Goal: Transaction & Acquisition: Purchase product/service

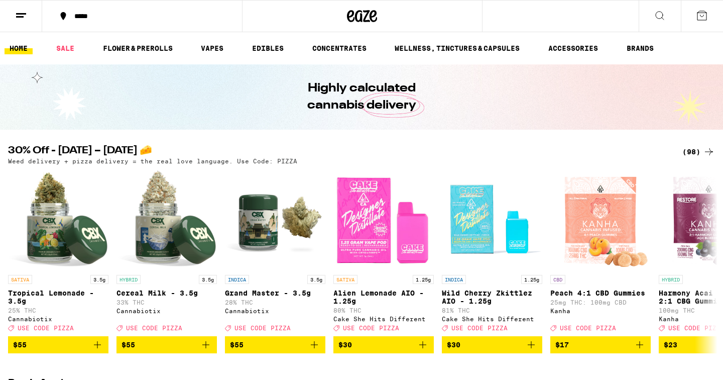
click at [26, 16] on icon at bounding box center [21, 16] width 12 height 12
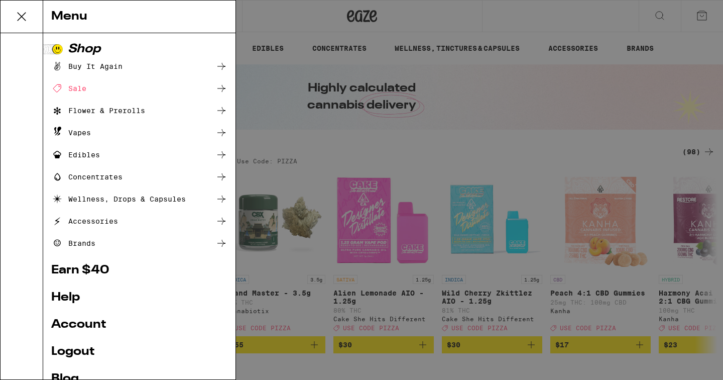
click at [280, 138] on div "Menu Shop Buy It Again Sale Flower & Prerolls Vapes Edibles Concentrates Wellne…" at bounding box center [361, 190] width 723 height 380
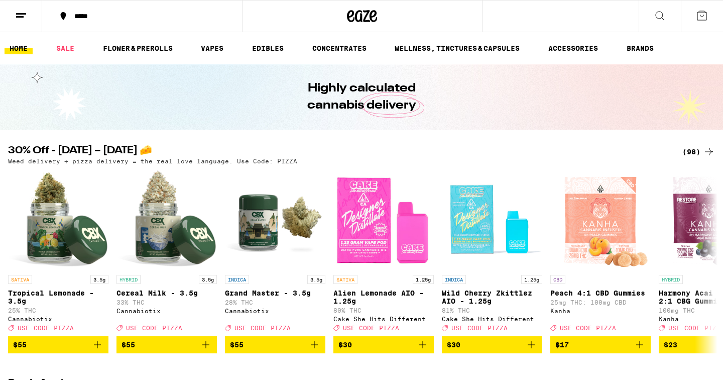
click at [20, 19] on icon at bounding box center [21, 16] width 12 height 12
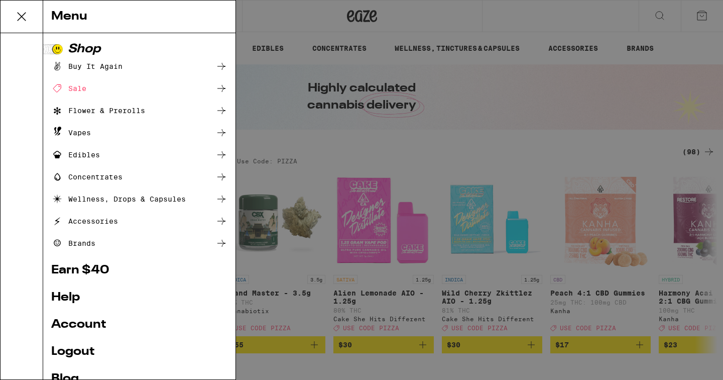
scroll to position [55, 0]
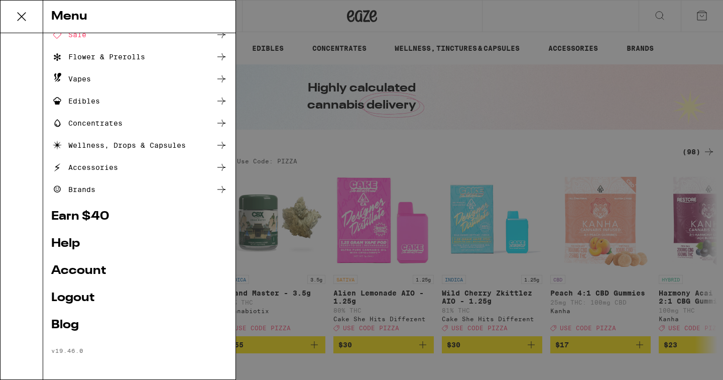
click at [79, 272] on link "Account" at bounding box center [139, 271] width 176 height 12
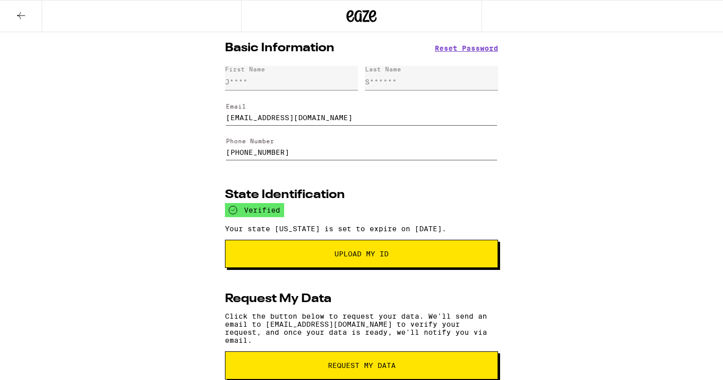
click at [22, 17] on icon at bounding box center [21, 16] width 12 height 12
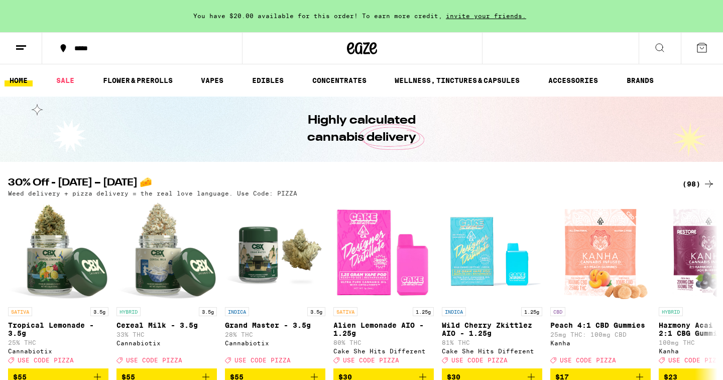
click at [694, 184] on div "(98)" at bounding box center [698, 184] width 33 height 12
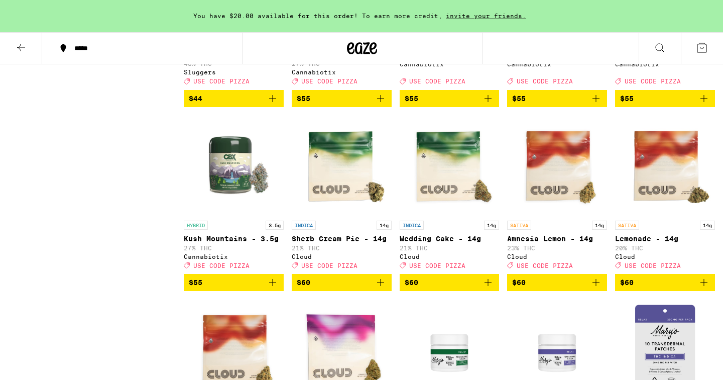
scroll to position [3265, 0]
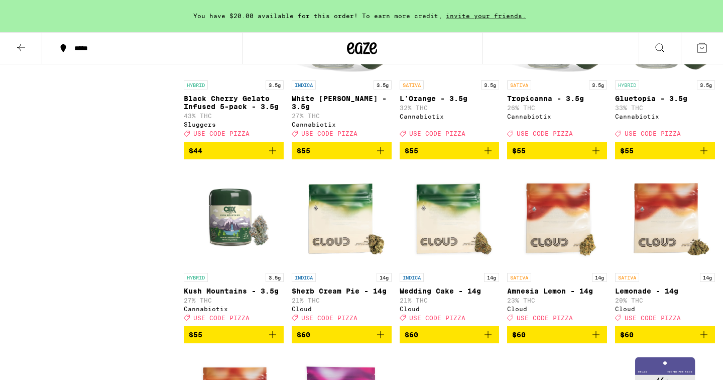
click at [243, 75] on img "Open page for Black Cherry Gelato Infused 5-pack - 3.5g from Sluggers" at bounding box center [234, 25] width 100 height 100
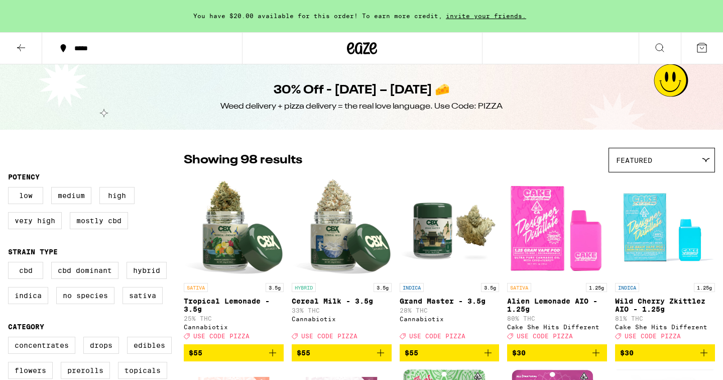
click at [27, 54] on button at bounding box center [21, 49] width 42 height 32
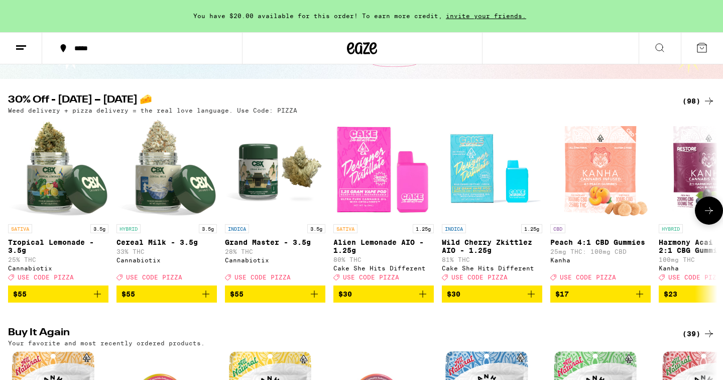
scroll to position [276, 0]
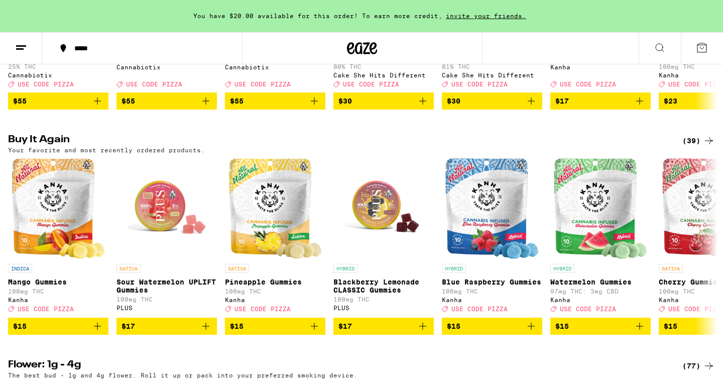
click at [694, 147] on div "(39)" at bounding box center [698, 141] width 33 height 12
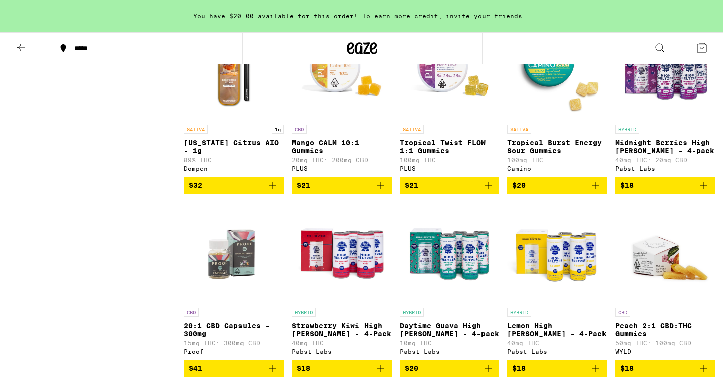
scroll to position [910, 0]
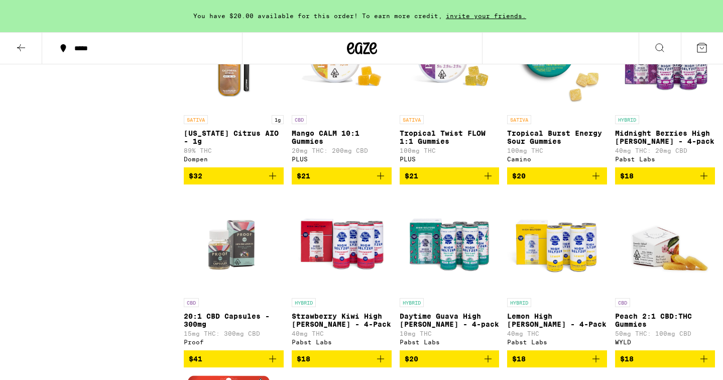
click at [704, 179] on icon "Add to bag" at bounding box center [703, 175] width 7 height 7
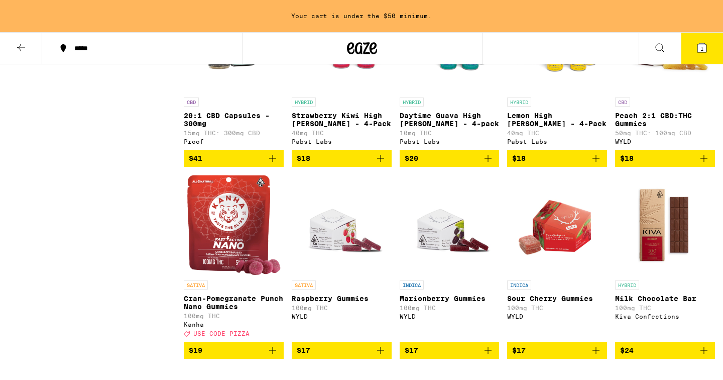
scroll to position [1024, 0]
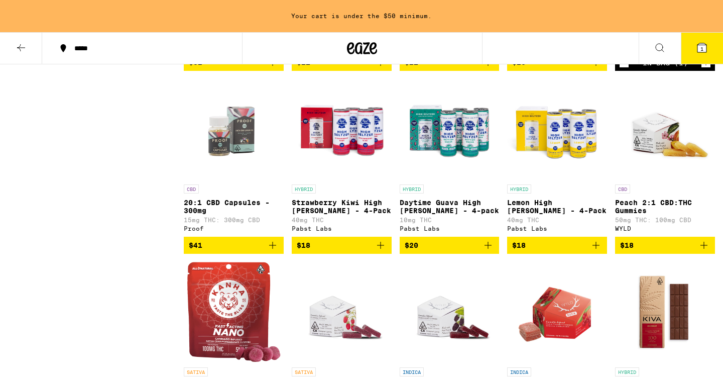
click at [597, 251] on icon "Add to bag" at bounding box center [596, 245] width 12 height 12
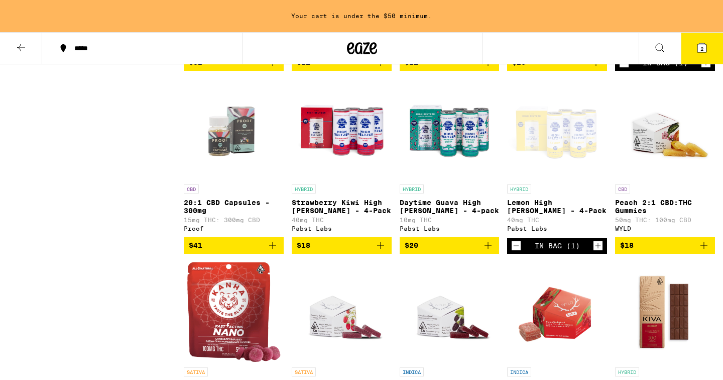
click at [487, 251] on icon "Add to bag" at bounding box center [488, 245] width 12 height 12
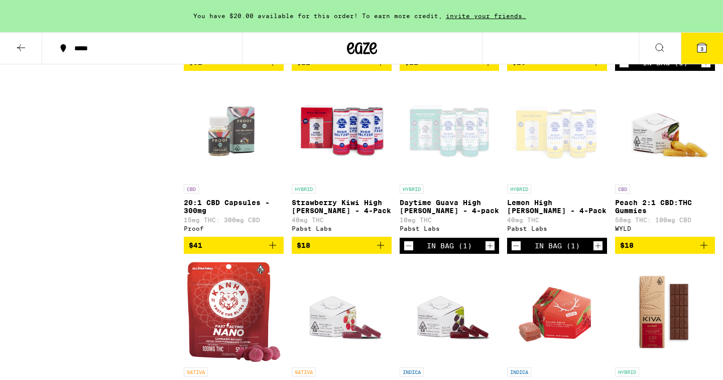
click at [380, 249] on icon "Add to bag" at bounding box center [380, 244] width 7 height 7
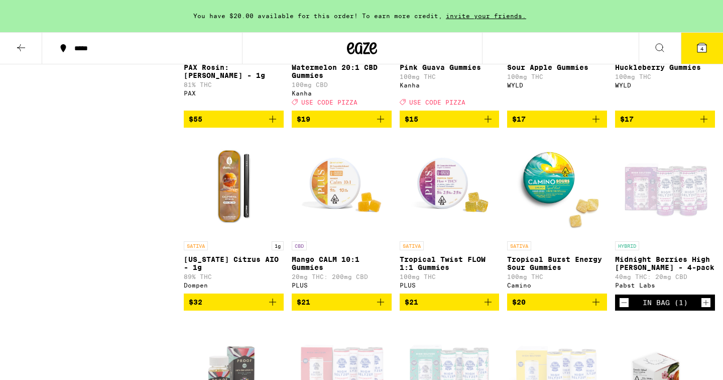
scroll to position [781, 0]
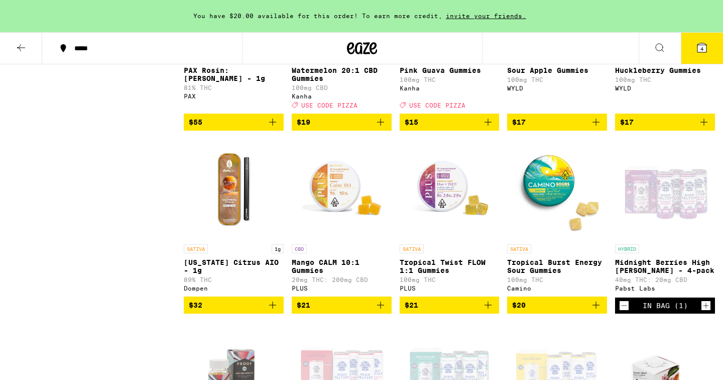
click at [16, 47] on icon at bounding box center [21, 48] width 12 height 12
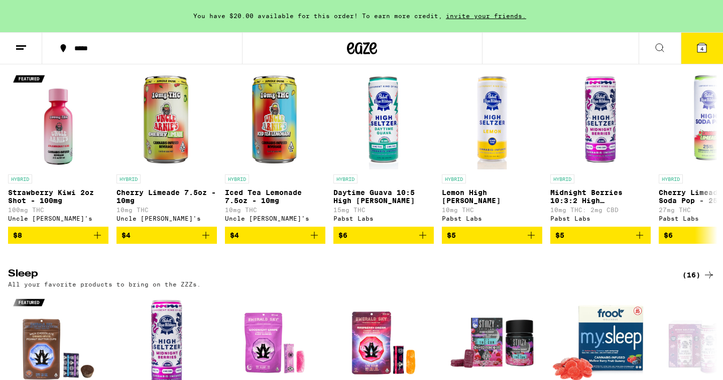
scroll to position [3080, 0]
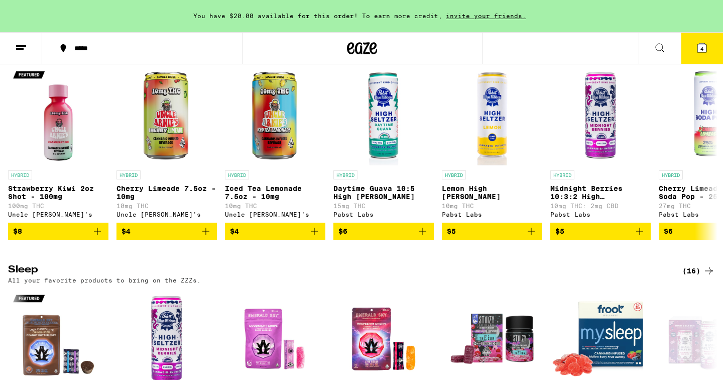
click at [688, 53] on div "(34)" at bounding box center [698, 47] width 33 height 12
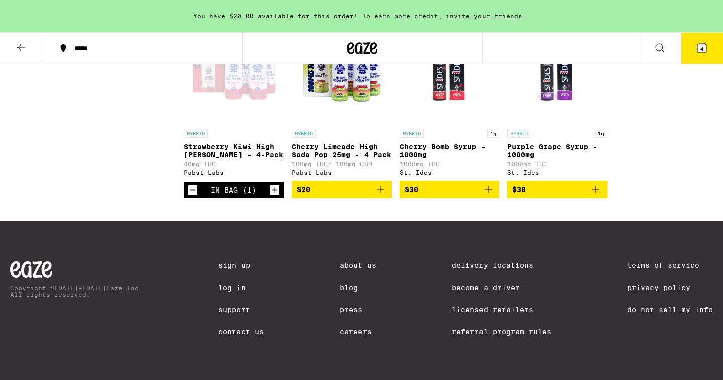
scroll to position [1292, 0]
click at [380, 189] on icon "Add to bag" at bounding box center [381, 189] width 12 height 12
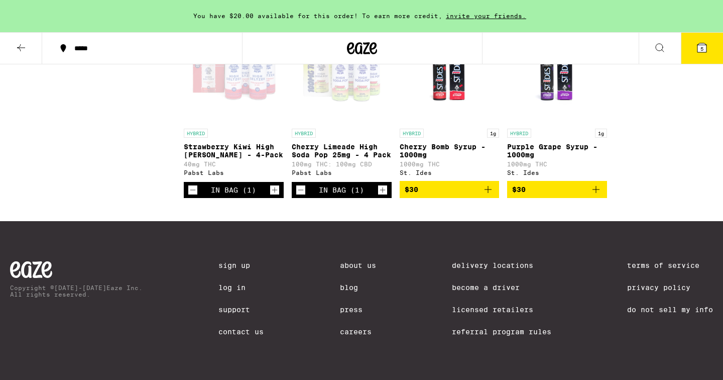
click at [706, 48] on icon at bounding box center [701, 47] width 9 height 9
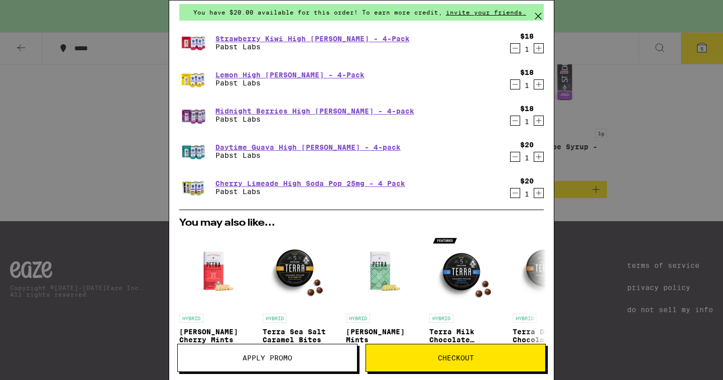
scroll to position [12, 0]
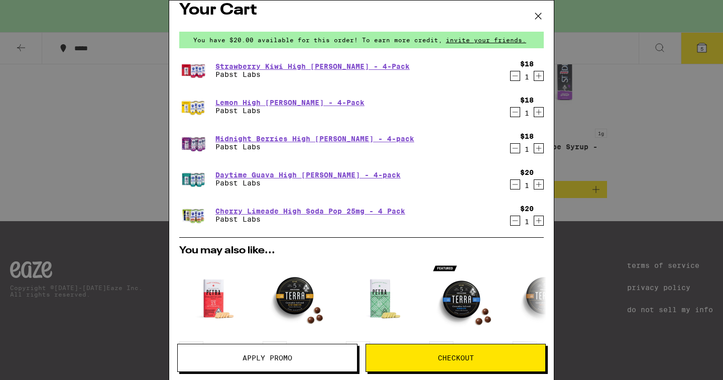
click at [513, 114] on icon "Decrement" at bounding box center [515, 112] width 9 height 12
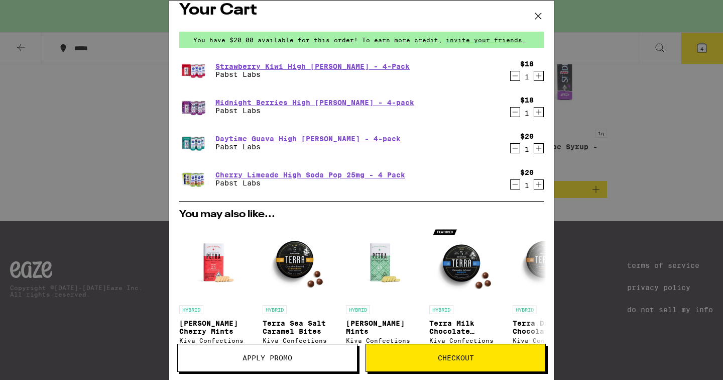
scroll to position [195, 0]
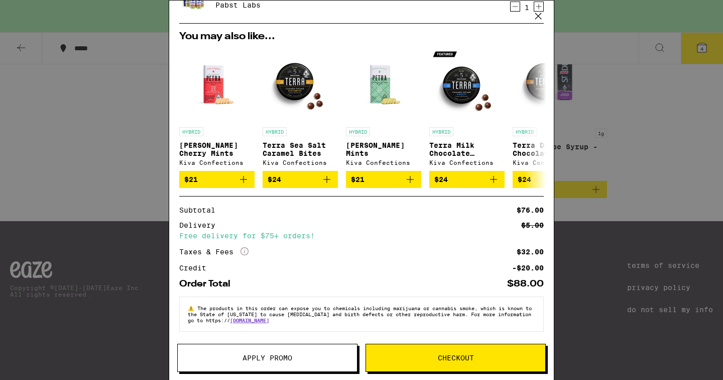
click at [96, 135] on div "Your Cart You have $20.00 available for this order! To earn more credit, invite…" at bounding box center [361, 190] width 723 height 380
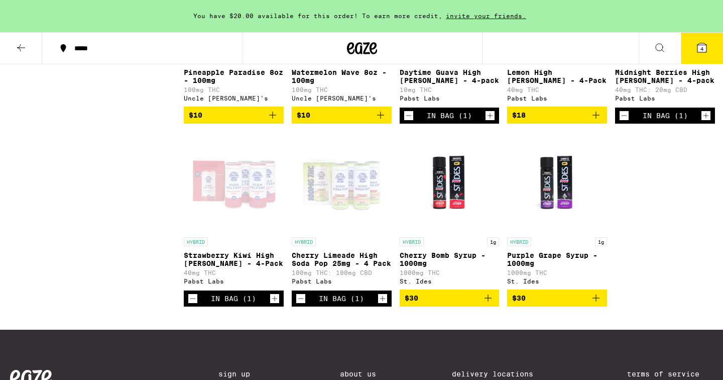
scroll to position [1155, 0]
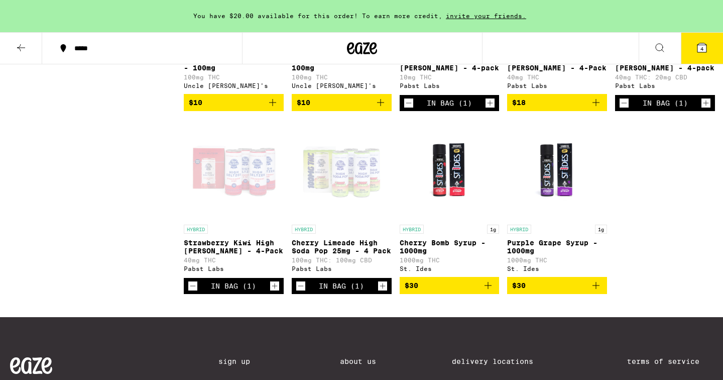
click at [699, 46] on icon at bounding box center [701, 47] width 9 height 9
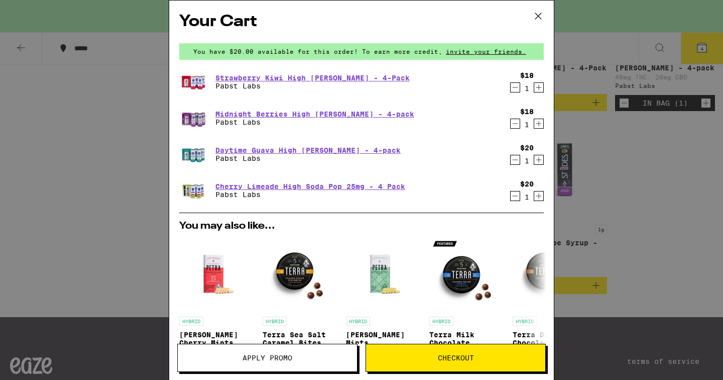
click at [631, 178] on div "Your Cart You have $20.00 available for this order! To earn more credit, invite…" at bounding box center [361, 190] width 723 height 380
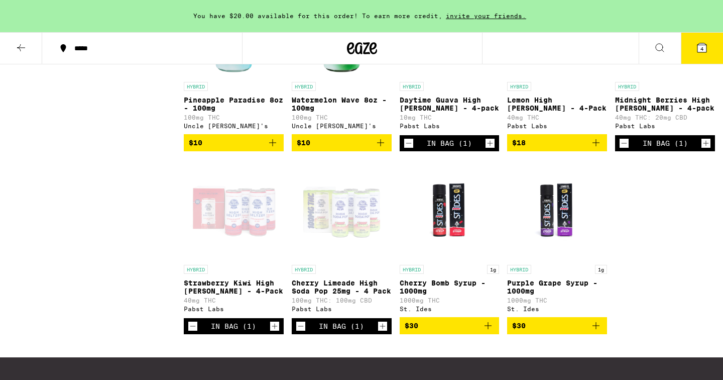
scroll to position [1154, 0]
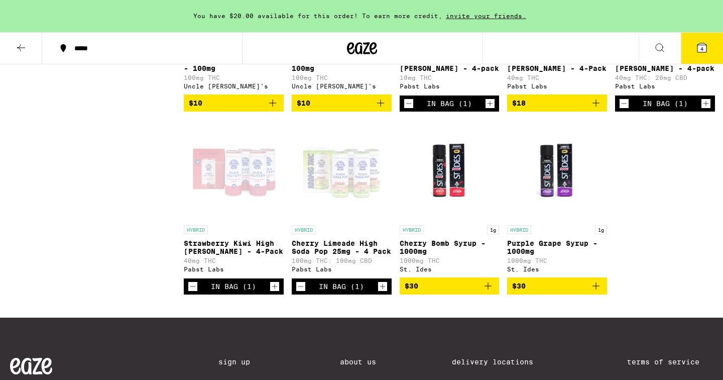
click at [335, 251] on link "HYBRID Cherry Limeade High Soda Pop 25mg - 4 Pack 100mg THC: 100mg CBD Pabst La…" at bounding box center [342, 198] width 100 height 159
click at [304, 292] on icon "Decrement" at bounding box center [300, 286] width 9 height 12
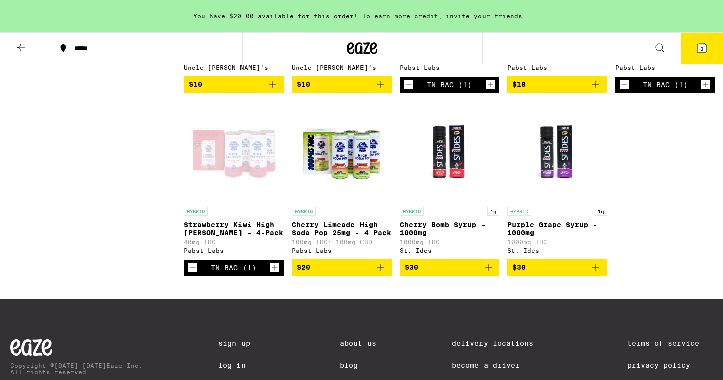
scroll to position [1178, 0]
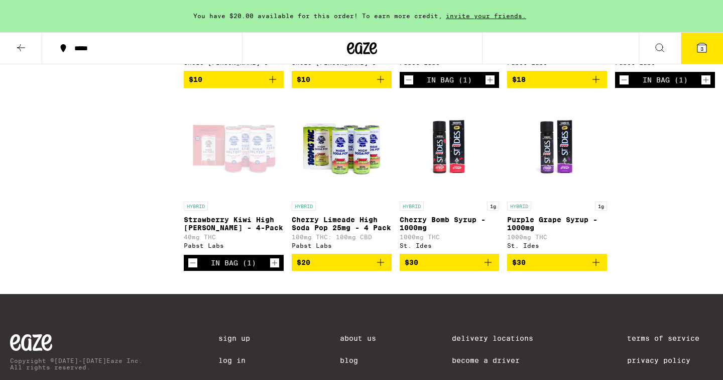
click at [233, 184] on div "Open page for Strawberry Kiwi High Seltzer - 4-Pack from Pabst Labs" at bounding box center [234, 146] width 100 height 100
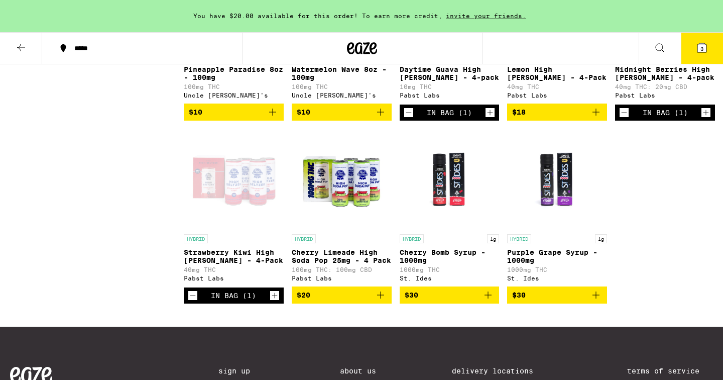
scroll to position [1114, 0]
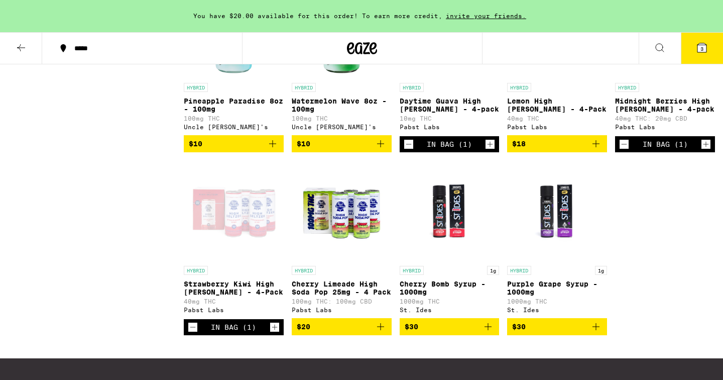
click at [707, 147] on icon "Increment" at bounding box center [706, 145] width 6 height 6
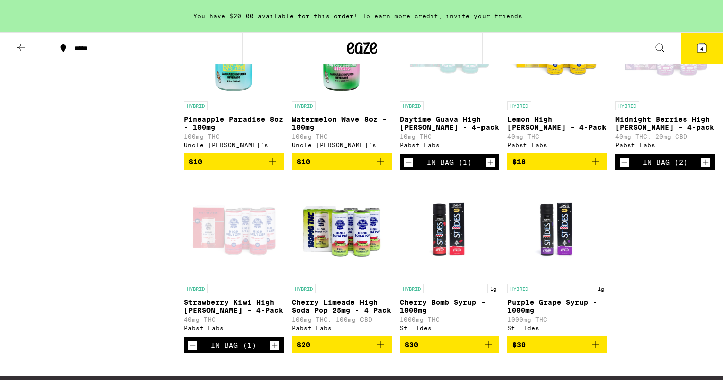
click at [491, 168] on icon "Increment" at bounding box center [490, 162] width 9 height 12
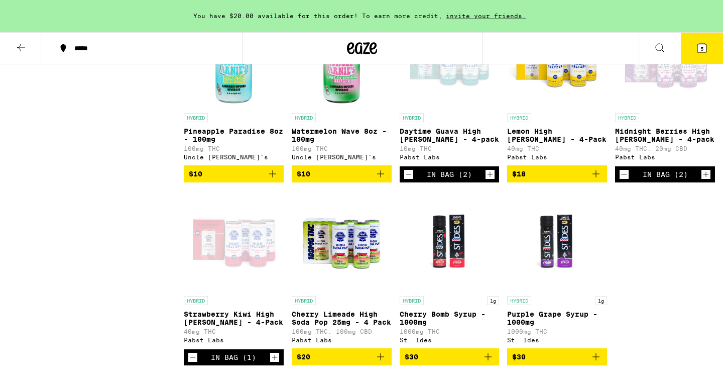
scroll to position [1080, 0]
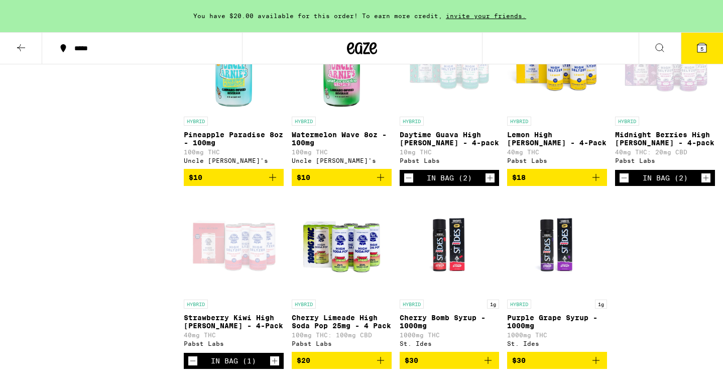
click at [490, 184] on icon "Increment" at bounding box center [490, 178] width 9 height 12
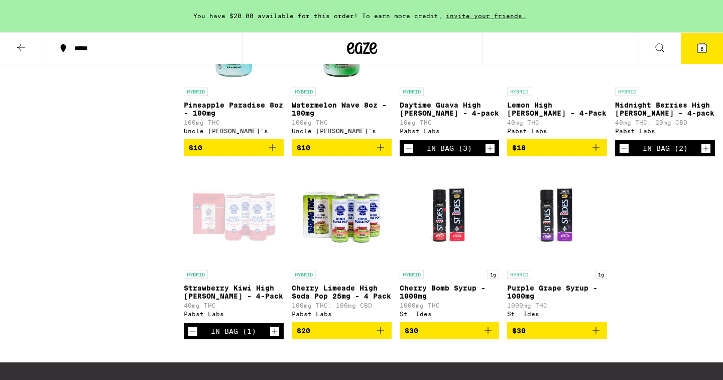
scroll to position [1126, 0]
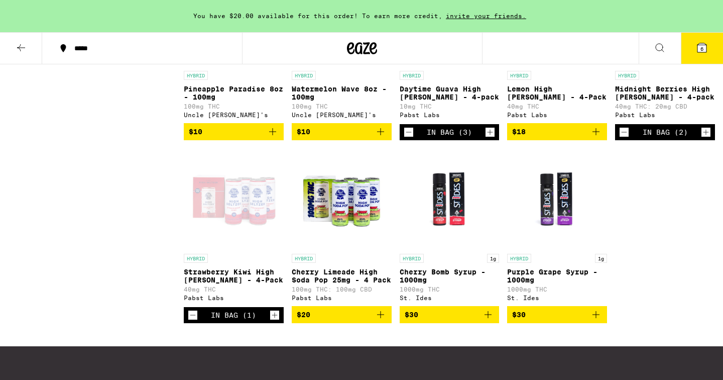
click at [192, 321] on icon "Decrement" at bounding box center [192, 315] width 9 height 12
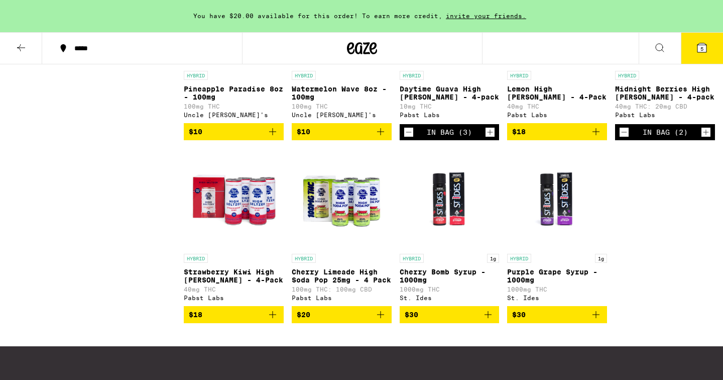
click at [698, 41] on button "5" at bounding box center [702, 48] width 42 height 31
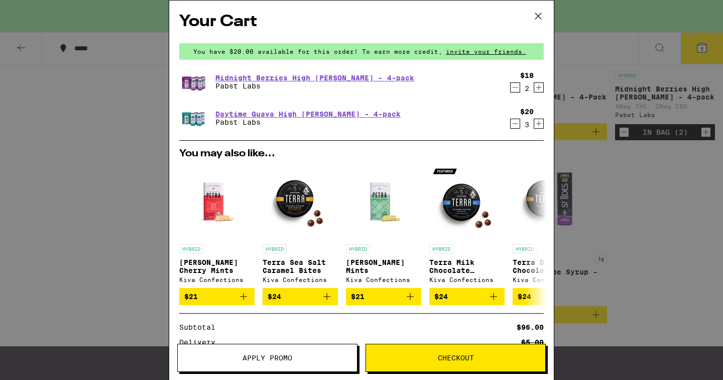
click at [516, 90] on icon "Decrement" at bounding box center [515, 87] width 9 height 12
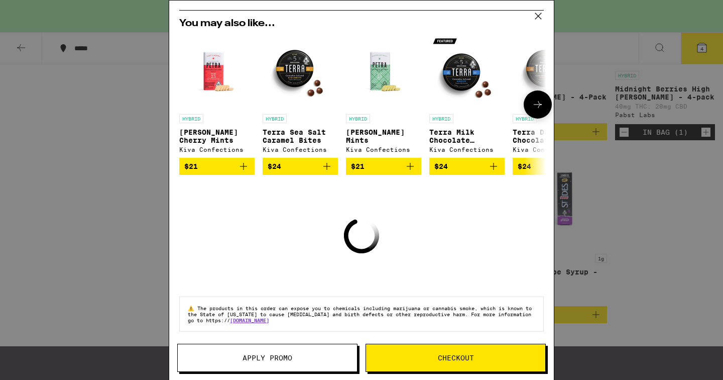
scroll to position [123, 0]
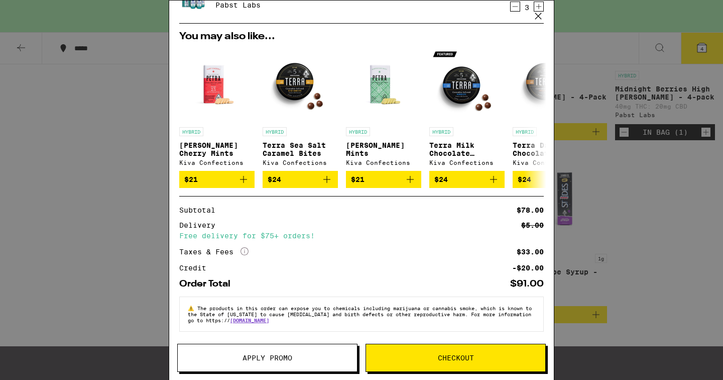
click at [436, 356] on span "Checkout" at bounding box center [455, 357] width 179 height 7
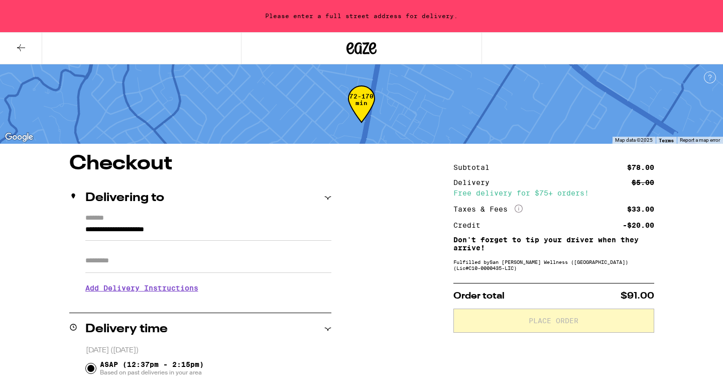
click at [257, 229] on input "**********" at bounding box center [208, 231] width 246 height 17
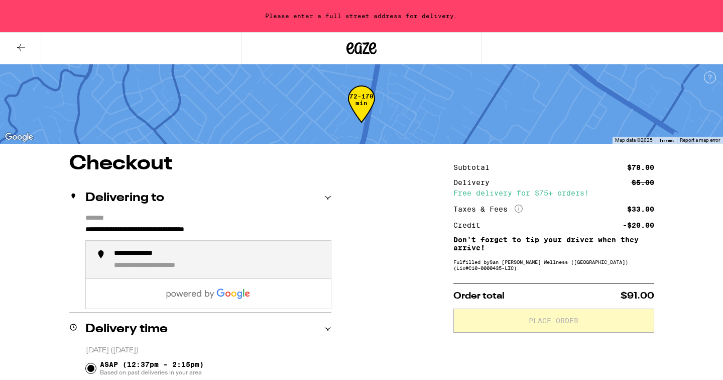
click at [201, 270] on div "**********" at bounding box center [168, 266] width 109 height 10
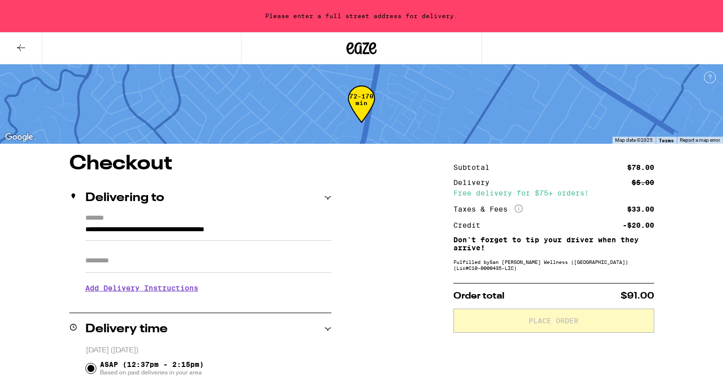
type input "**********"
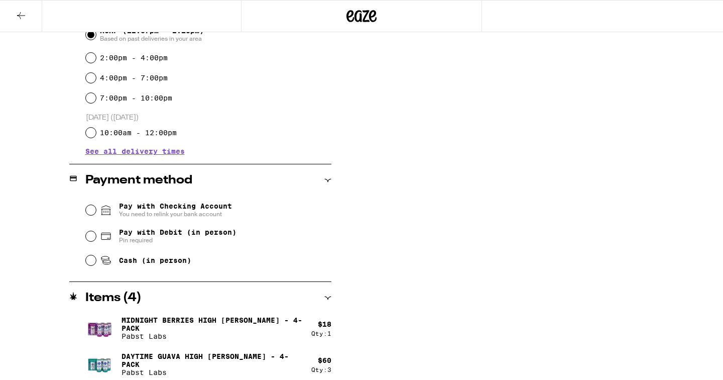
scroll to position [302, 0]
click at [92, 237] on input "Pay with Debit (in person) Pin required" at bounding box center [91, 235] width 10 height 10
radio input "true"
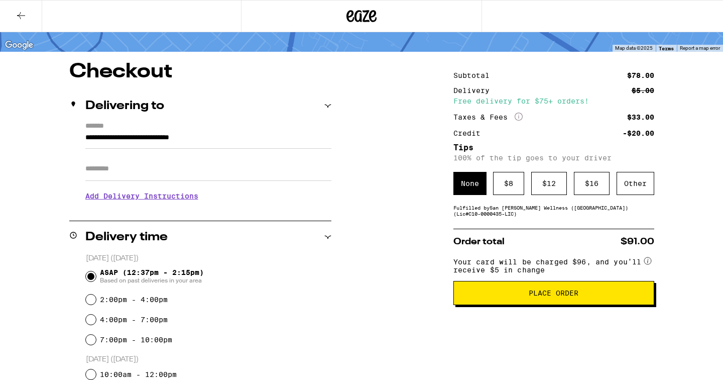
scroll to position [52, 0]
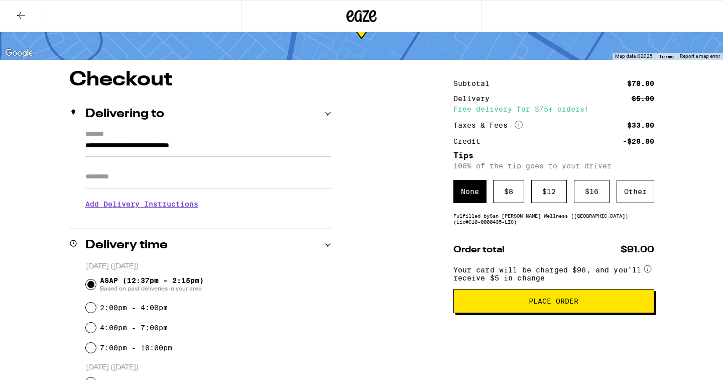
click at [566, 304] on span "Place Order" at bounding box center [554, 300] width 50 height 7
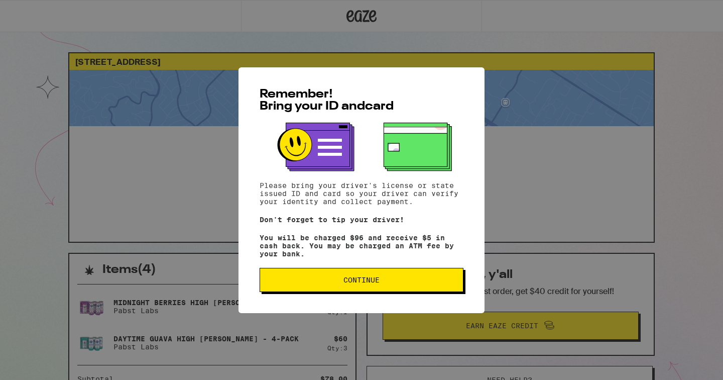
click at [388, 282] on span "Continue" at bounding box center [361, 279] width 187 height 7
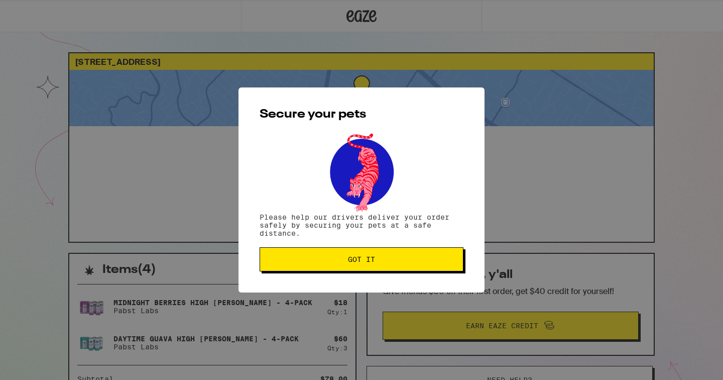
click at [332, 257] on span "Got it" at bounding box center [361, 259] width 187 height 7
